Goal: Contribute content

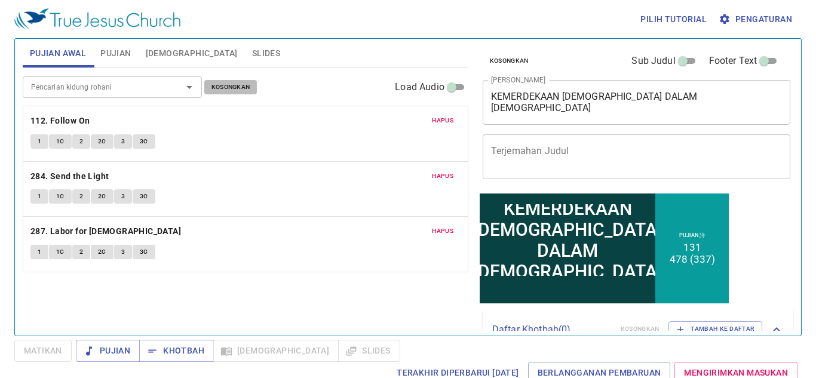
click at [216, 88] on span "Kosongkan" at bounding box center [230, 87] width 39 height 11
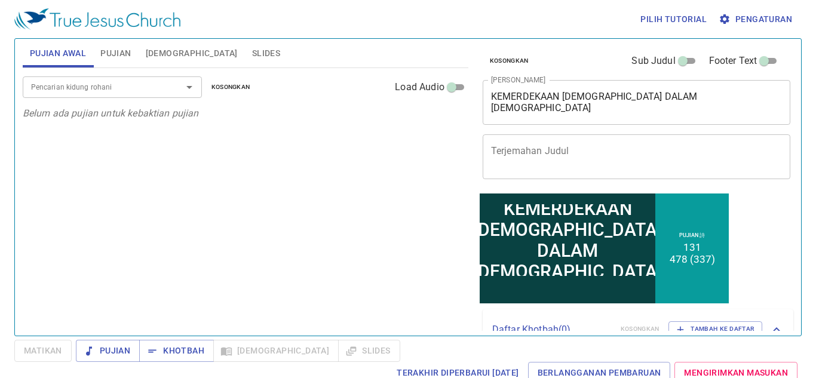
click at [122, 90] on input "Pencarian kidung rohani" at bounding box center [94, 87] width 137 height 14
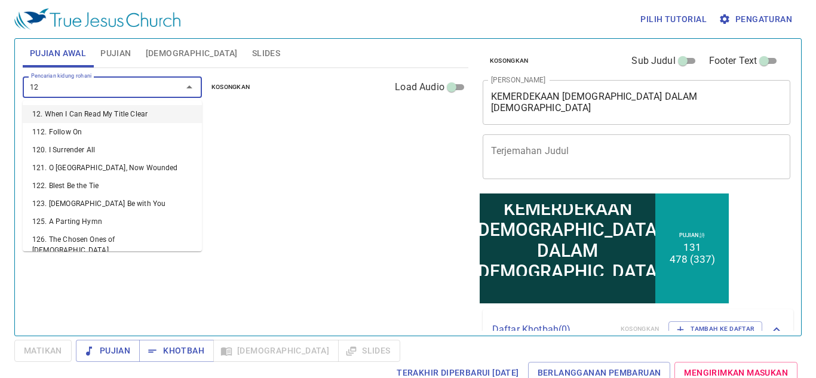
type input "128"
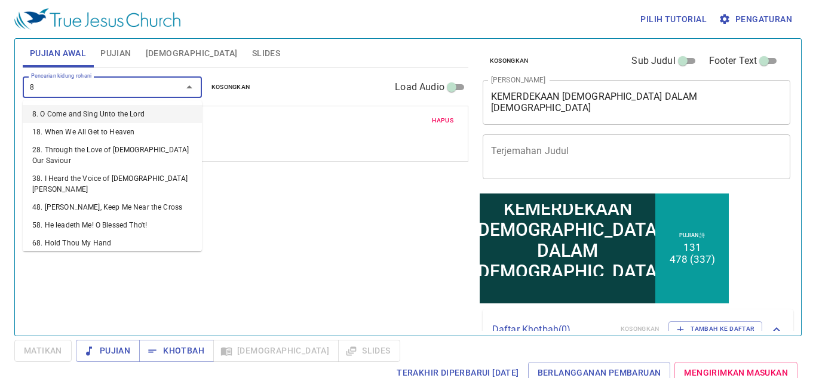
type input "85"
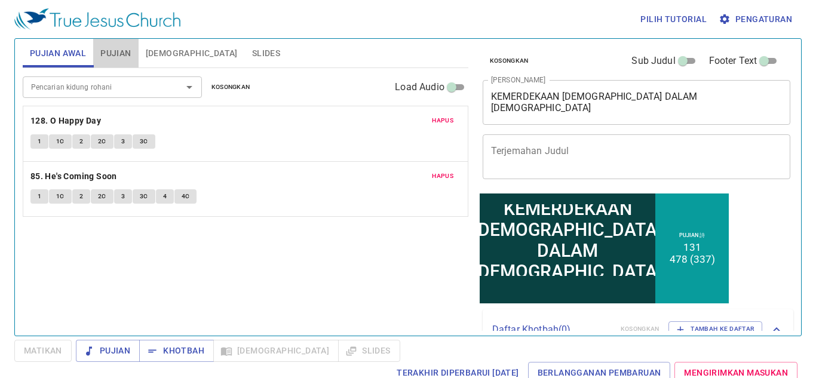
click at [124, 55] on span "Pujian" at bounding box center [115, 53] width 30 height 15
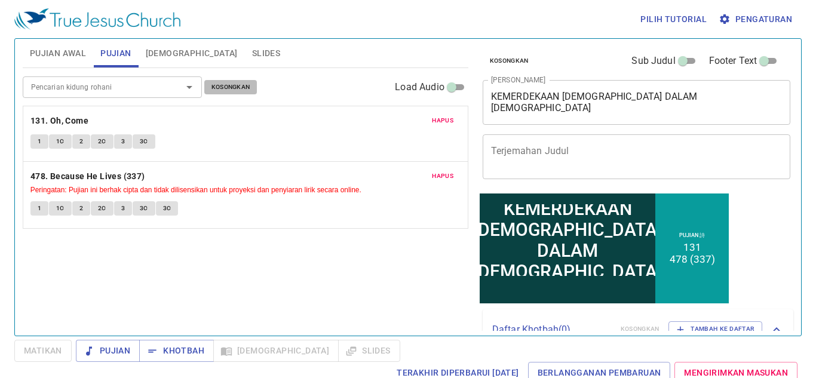
click at [230, 87] on span "Kosongkan" at bounding box center [230, 87] width 39 height 11
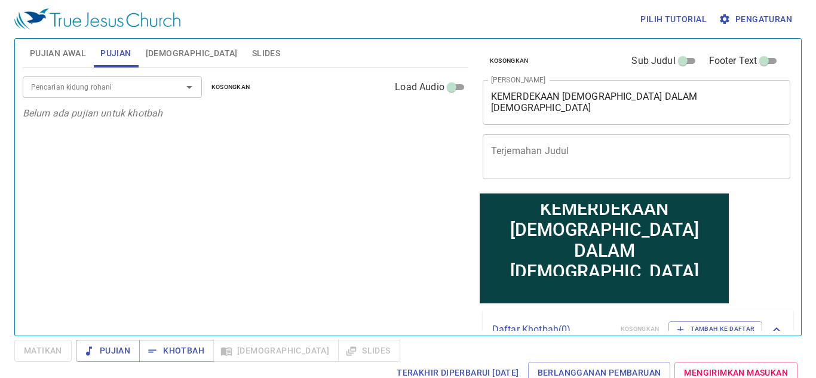
click at [85, 78] on div "Pencarian kidung rohani" at bounding box center [112, 86] width 179 height 21
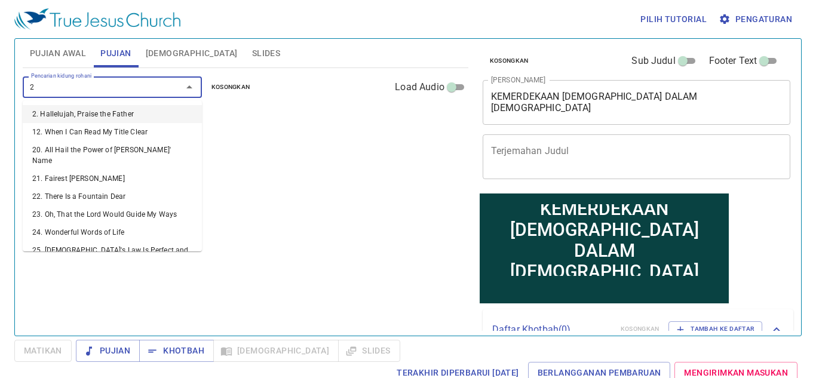
type input "28"
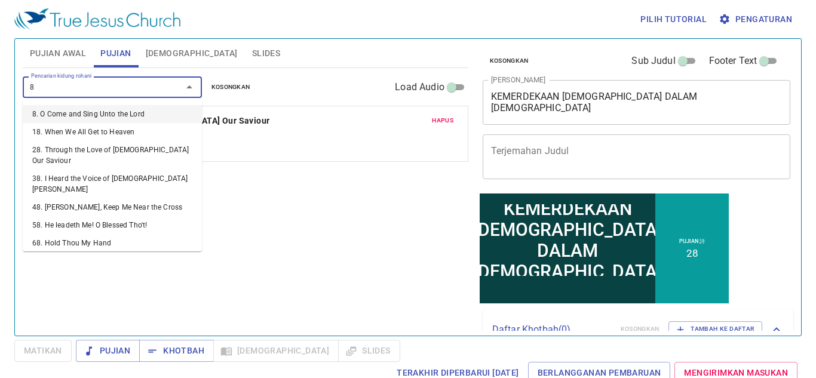
type input "85"
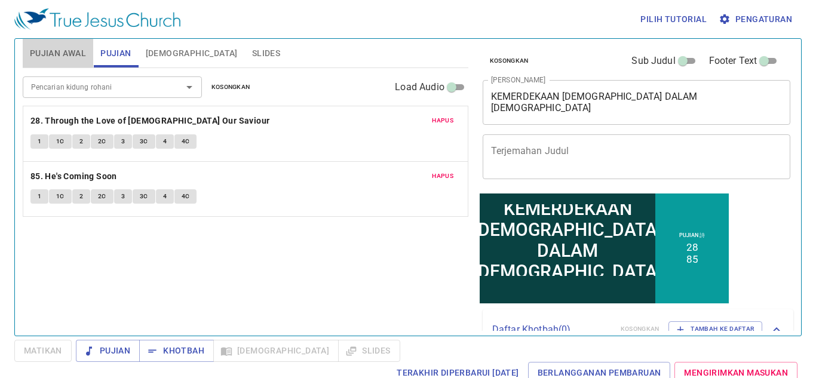
click at [59, 59] on span "Pujian Awal" at bounding box center [58, 53] width 56 height 15
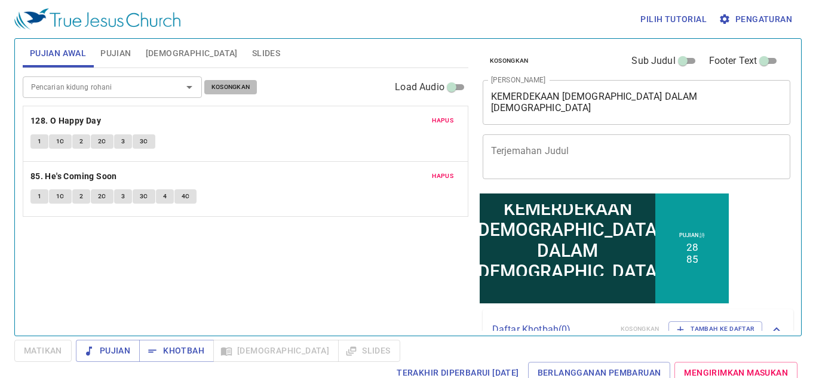
click at [244, 90] on span "Kosongkan" at bounding box center [230, 87] width 39 height 11
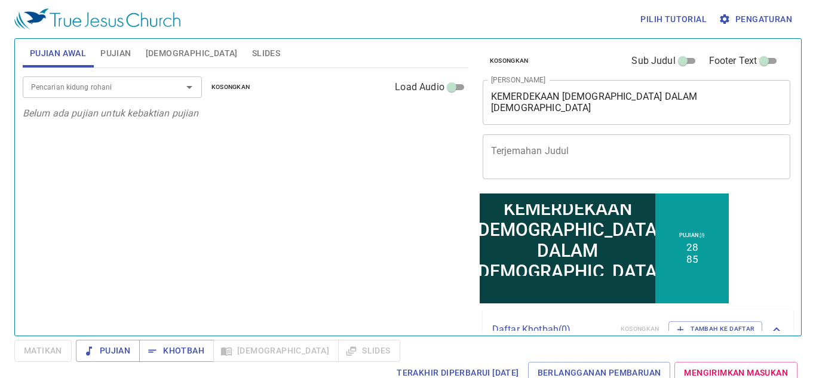
click at [121, 87] on input "Pencarian kidung rohani" at bounding box center [94, 87] width 137 height 14
type input "2"
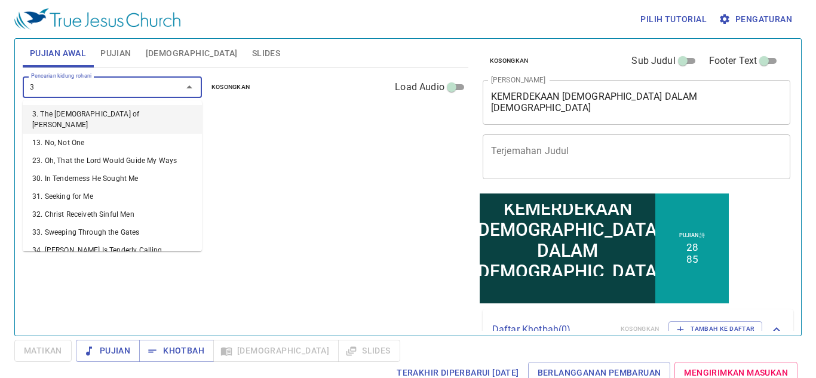
type input "34"
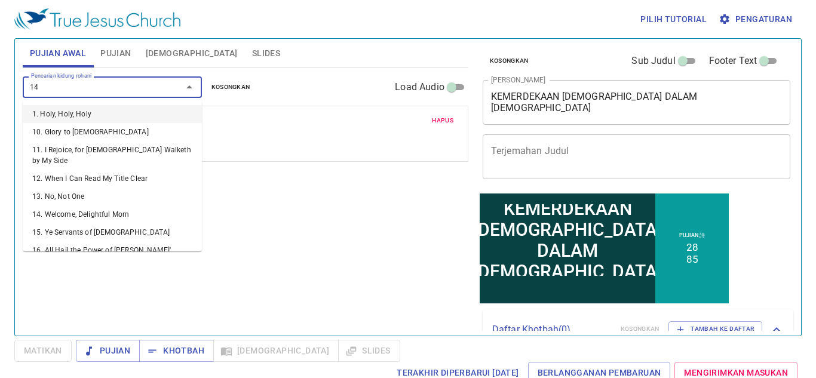
type input "149"
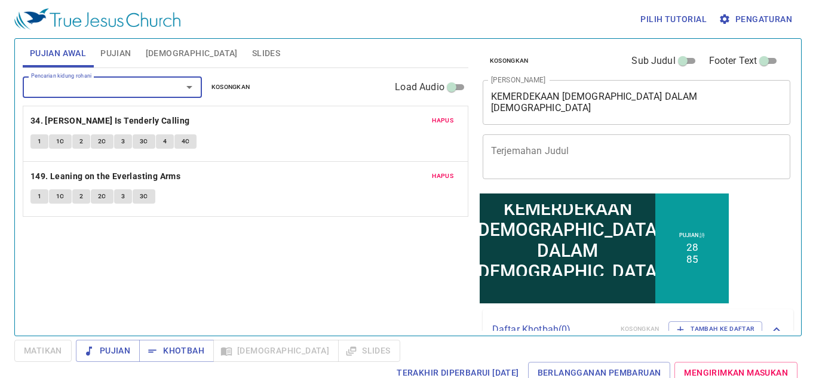
type input "3"
type input "433. Wonderful Peace"
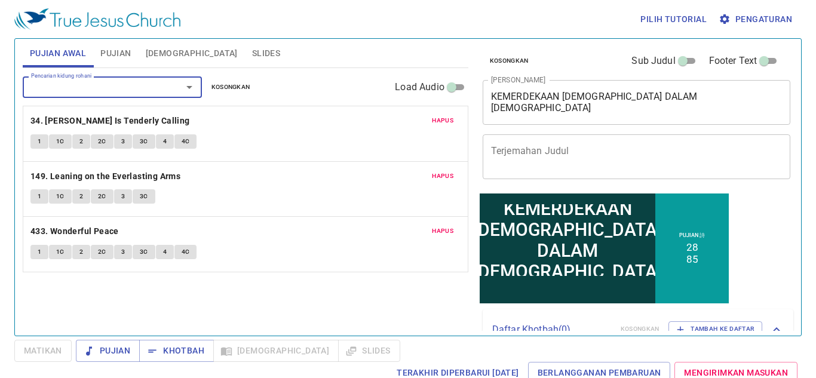
click at [538, 121] on div "KEMERDEKAAN IMAN DALAM [DEMOGRAPHIC_DATA] x Judul Khotbah" at bounding box center [637, 102] width 308 height 45
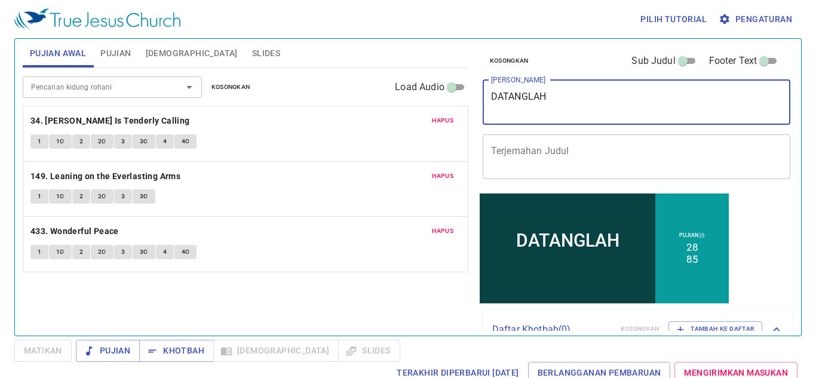
type textarea "DATANGLAH"
click at [134, 51] on button "Pujian" at bounding box center [115, 53] width 45 height 29
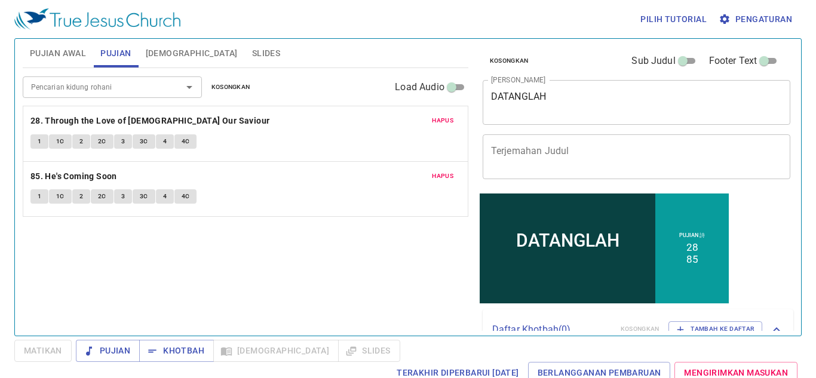
click at [454, 128] on button "Hapus" at bounding box center [443, 120] width 36 height 14
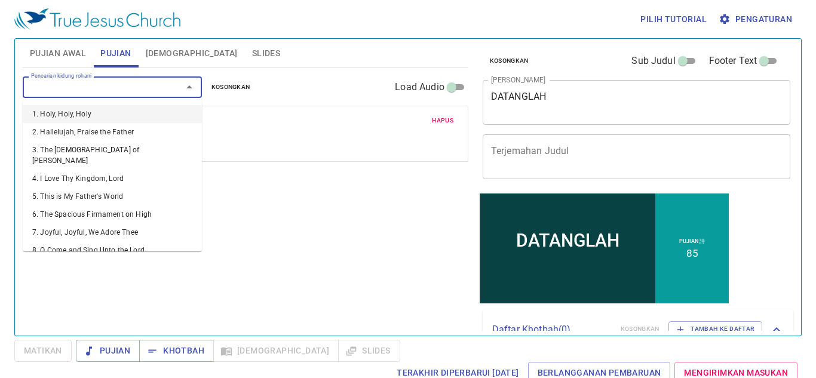
click at [53, 82] on input "Pencarian kidung rohani" at bounding box center [94, 87] width 137 height 14
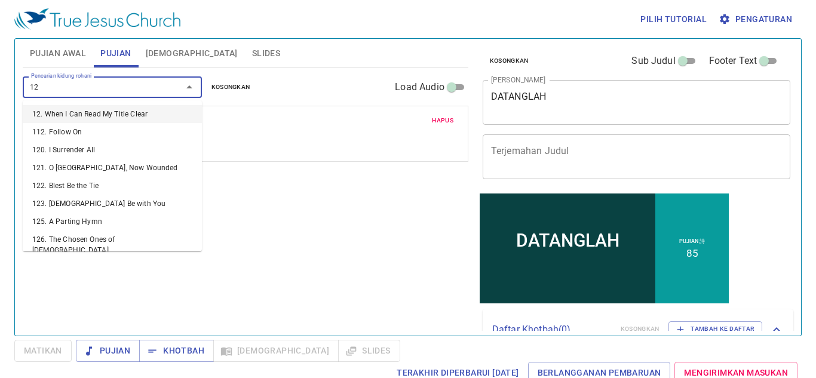
type input "128"
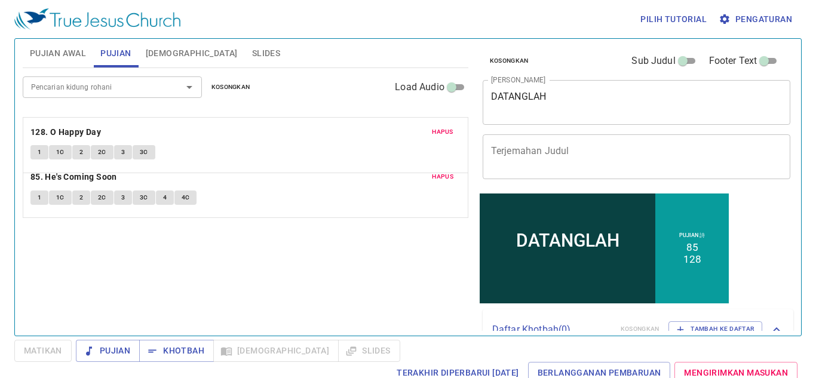
drag, startPoint x: 226, startPoint y: 186, endPoint x: 246, endPoint y: 127, distance: 61.8
click at [246, 190] on div "Hapus 85. He's Coming Soon 1 1C 2 2C 3 3C 4 4C Hapus 128. O Happy Day 1 1C 2 2C…" at bounding box center [245, 198] width 430 height 17
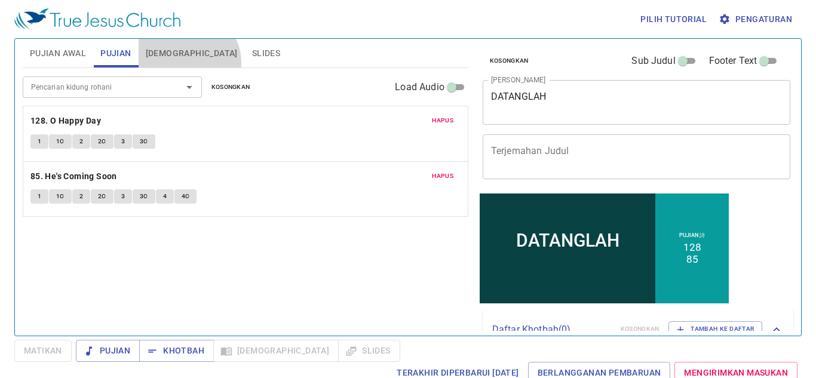
click at [187, 63] on button "[DEMOGRAPHIC_DATA]" at bounding box center [192, 53] width 106 height 29
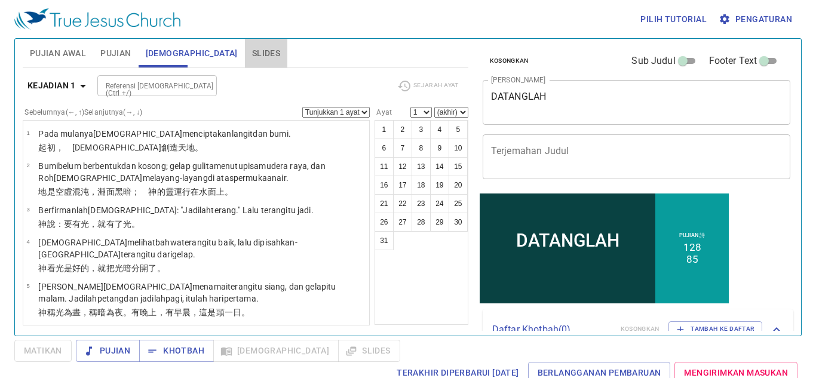
click at [252, 60] on span "Slides" at bounding box center [266, 53] width 28 height 15
